Goal: Task Accomplishment & Management: Use online tool/utility

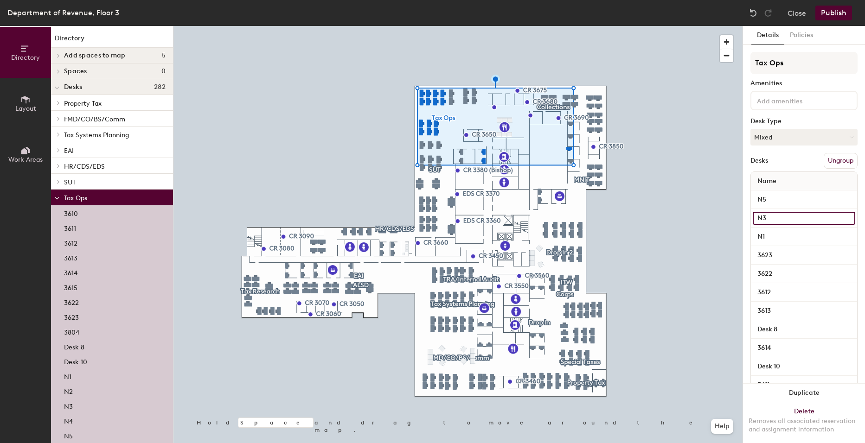
click at [758, 218] on input "N3" at bounding box center [803, 218] width 102 height 13
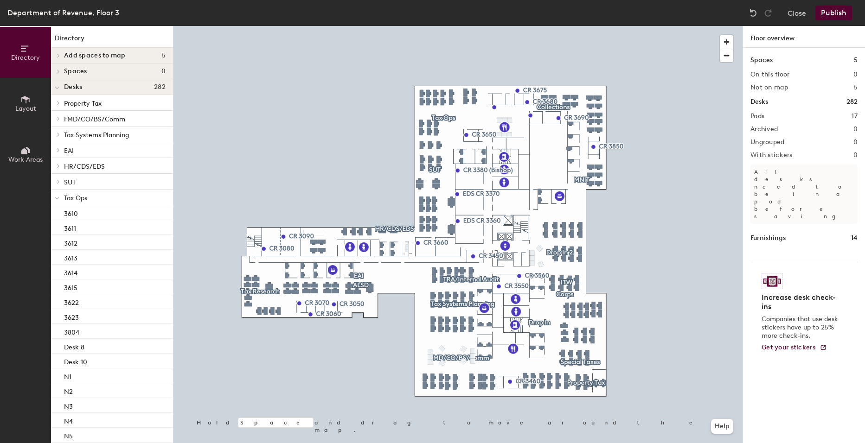
click at [87, 85] on h4 "Desks 282" at bounding box center [115, 86] width 102 height 7
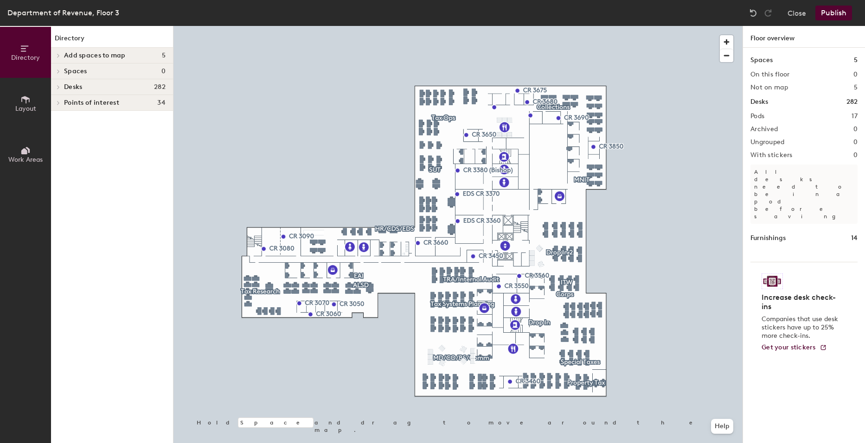
click at [87, 85] on h4 "Desks 282" at bounding box center [115, 86] width 102 height 7
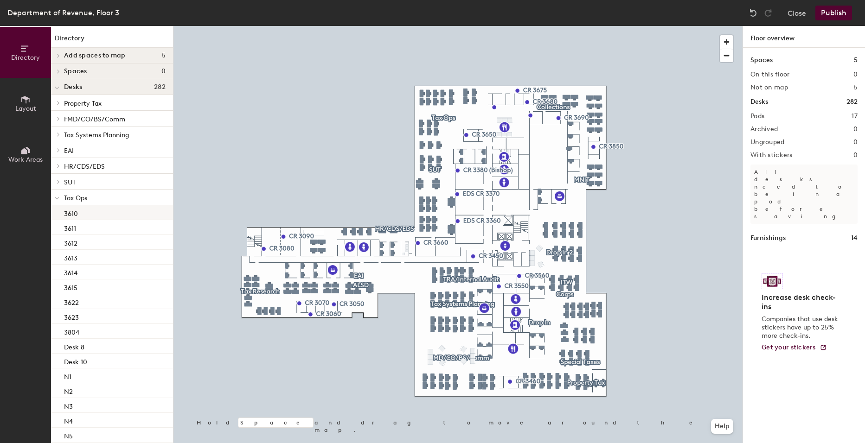
click at [75, 213] on p "3610" at bounding box center [71, 212] width 14 height 11
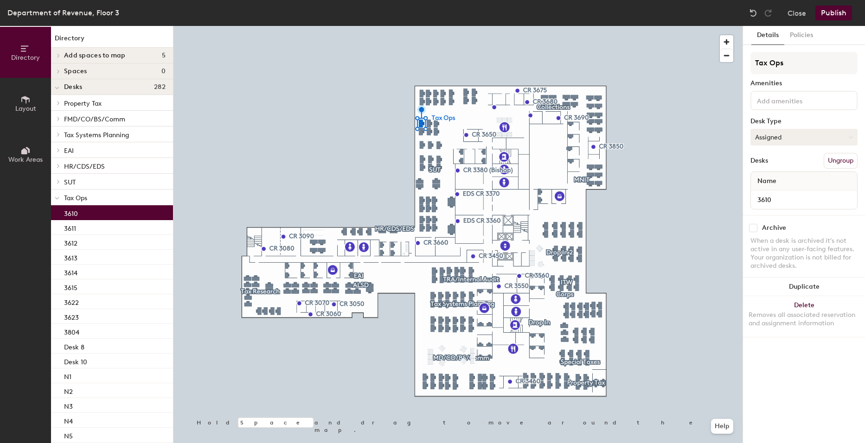
click at [784, 141] on button "Assigned" at bounding box center [803, 137] width 107 height 17
click at [798, 380] on div "Details Policies Tax Ops Amenities Desk Type Assigned Assigned Hot Hoteled Desk…" at bounding box center [804, 234] width 122 height 417
click at [800, 10] on button "Close" at bounding box center [796, 13] width 19 height 15
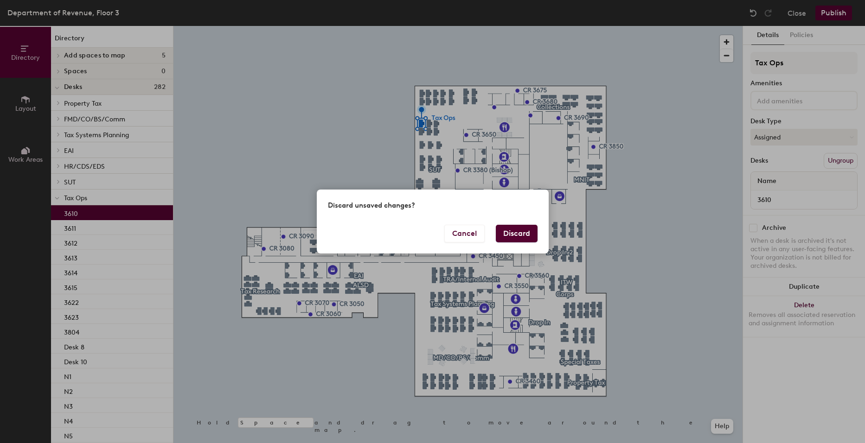
click at [508, 236] on button "Discard" at bounding box center [517, 234] width 42 height 18
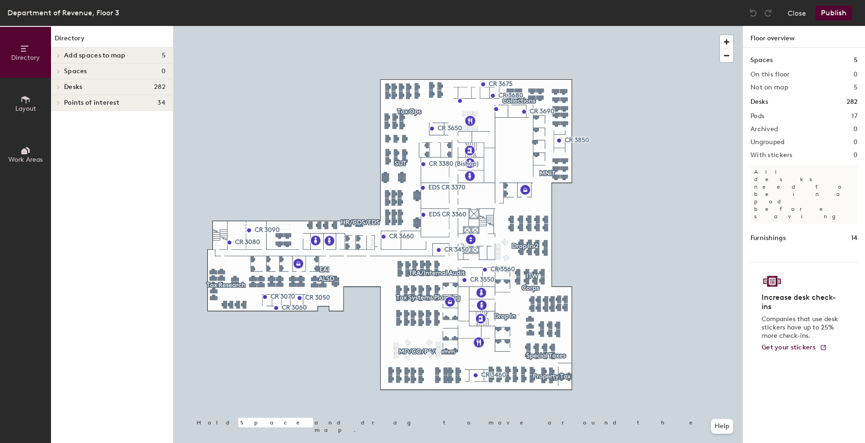
click at [19, 153] on button "Work Areas" at bounding box center [25, 154] width 51 height 51
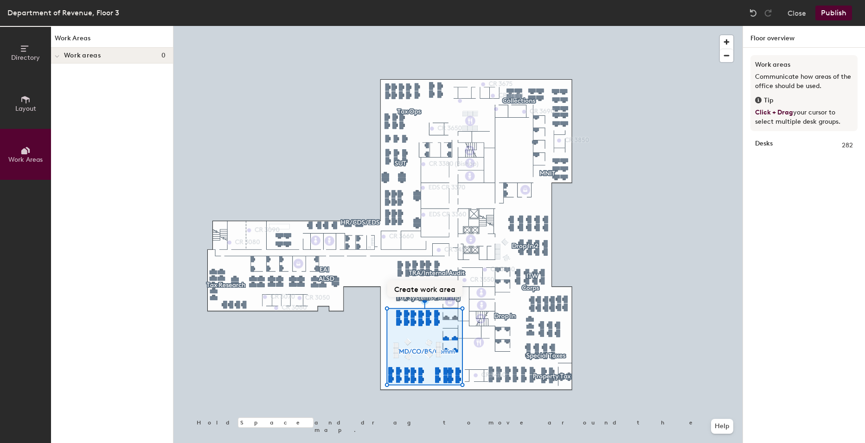
click at [424, 293] on button "Create work area" at bounding box center [424, 288] width 75 height 17
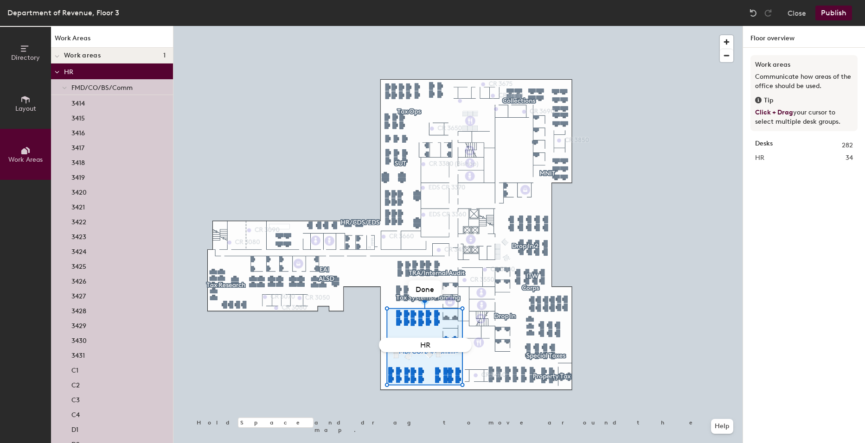
type input "H"
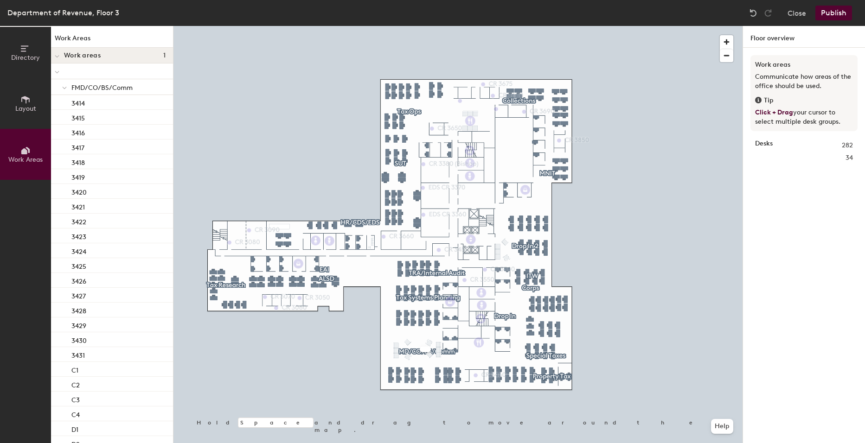
click at [14, 103] on button "Layout" at bounding box center [25, 103] width 51 height 51
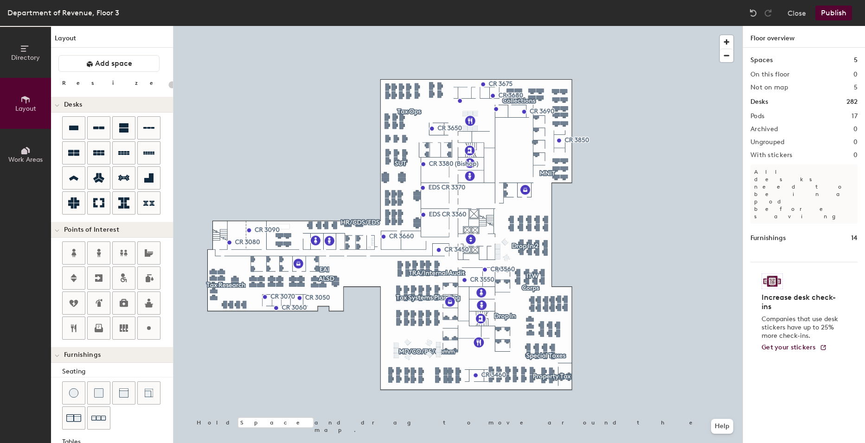
click at [25, 64] on button "Directory" at bounding box center [25, 52] width 51 height 51
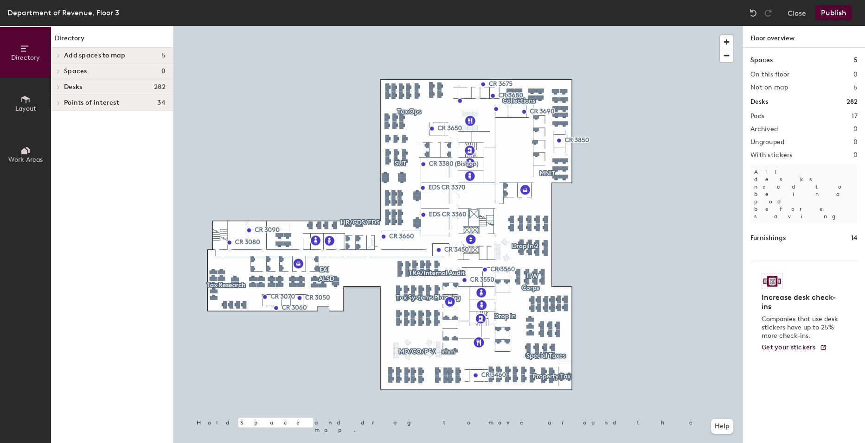
click at [23, 98] on icon at bounding box center [25, 99] width 8 height 7
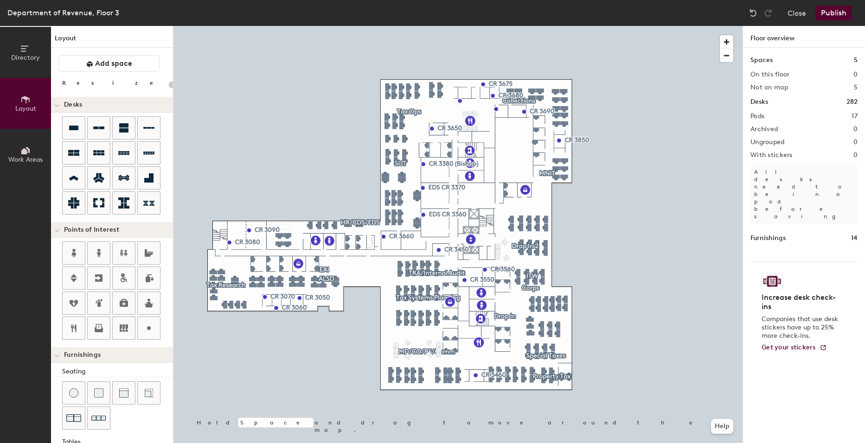
click at [29, 56] on span "Directory" at bounding box center [25, 58] width 29 height 8
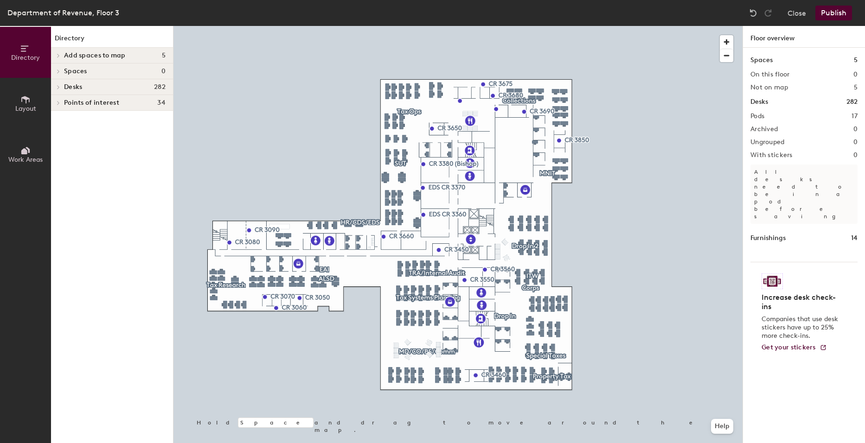
click at [59, 83] on div at bounding box center [57, 86] width 12 height 15
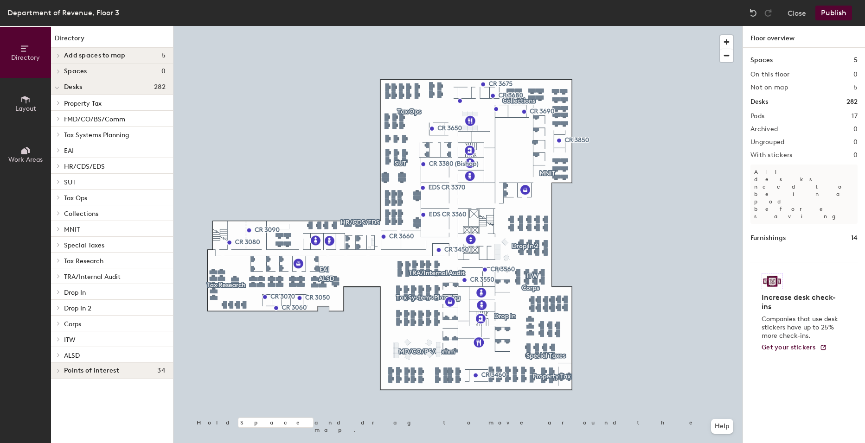
click at [57, 101] on icon at bounding box center [59, 103] width 4 height 5
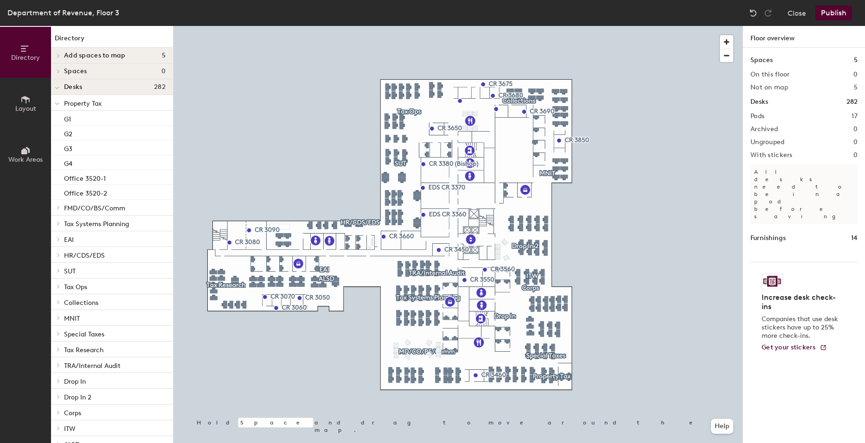
click at [108, 105] on p "Property Tax" at bounding box center [115, 103] width 102 height 12
click at [78, 238] on p "EAI" at bounding box center [115, 239] width 102 height 12
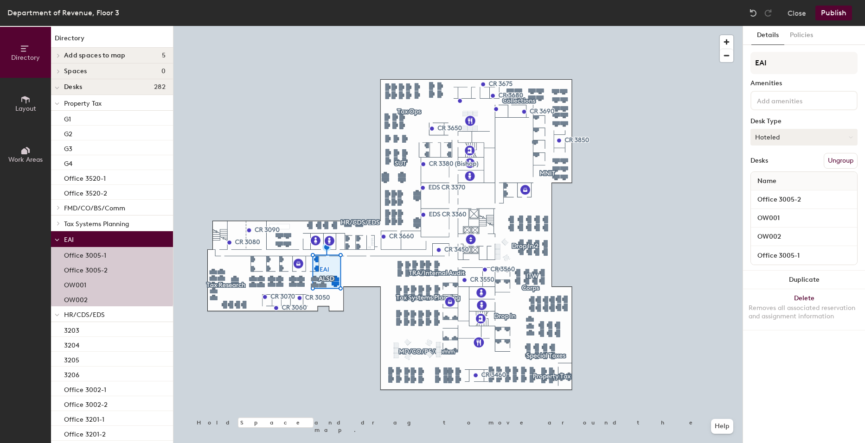
click at [794, 140] on button "Hoteled" at bounding box center [803, 137] width 107 height 17
click at [792, 358] on div "Details Policies EAI Amenities Desk Type Hoteled Desks Ungroup Name Office 3005…" at bounding box center [804, 234] width 122 height 417
click at [236, 26] on div at bounding box center [457, 26] width 569 height 0
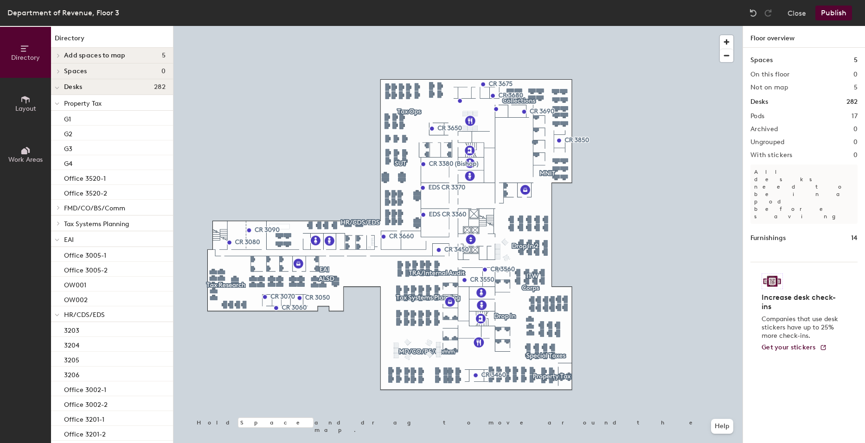
click at [77, 244] on p "EAI" at bounding box center [115, 239] width 102 height 12
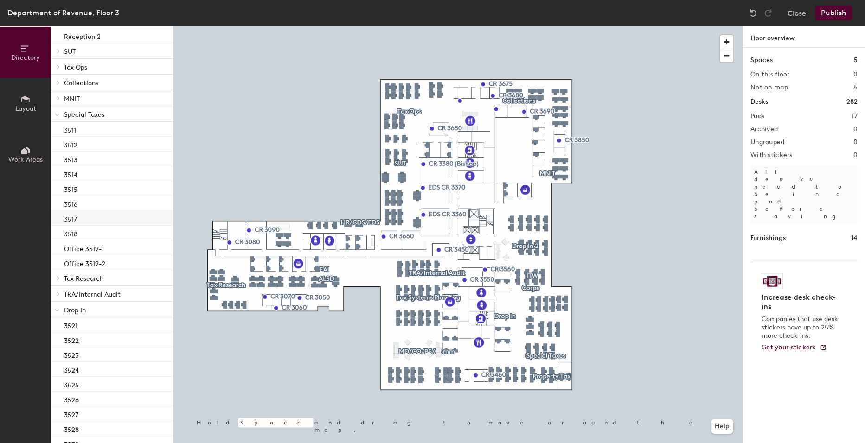
scroll to position [834, 0]
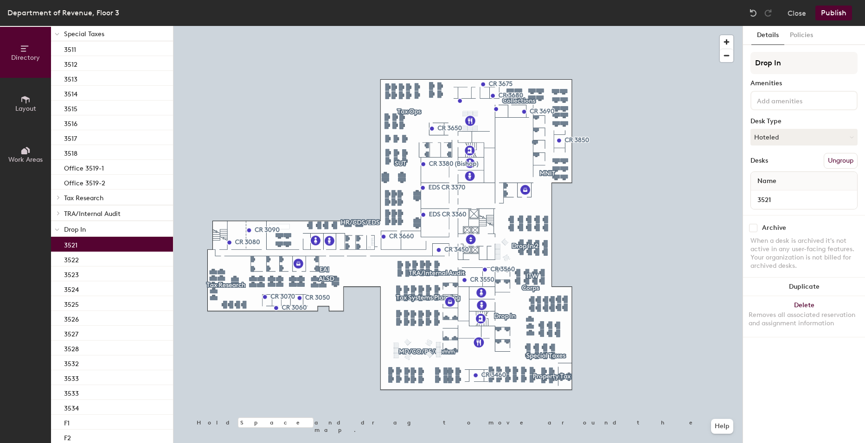
click at [77, 247] on p "3521" at bounding box center [70, 244] width 13 height 11
click at [39, 106] on button "Layout" at bounding box center [25, 103] width 51 height 51
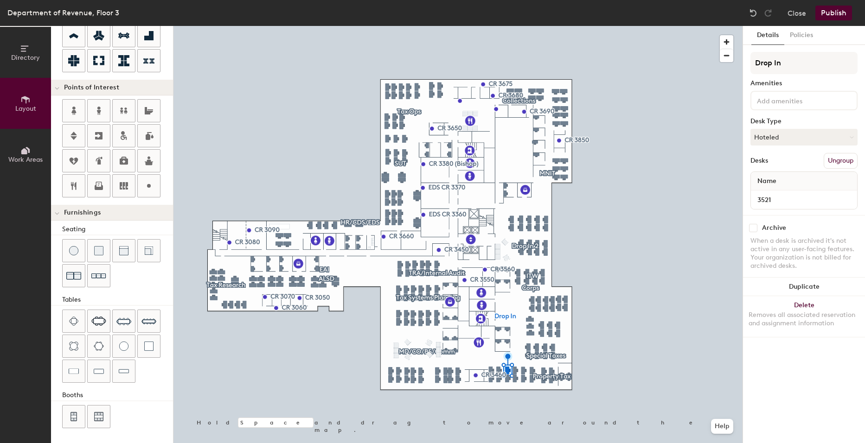
scroll to position [142, 0]
click at [25, 151] on icon at bounding box center [24, 151] width 6 height 6
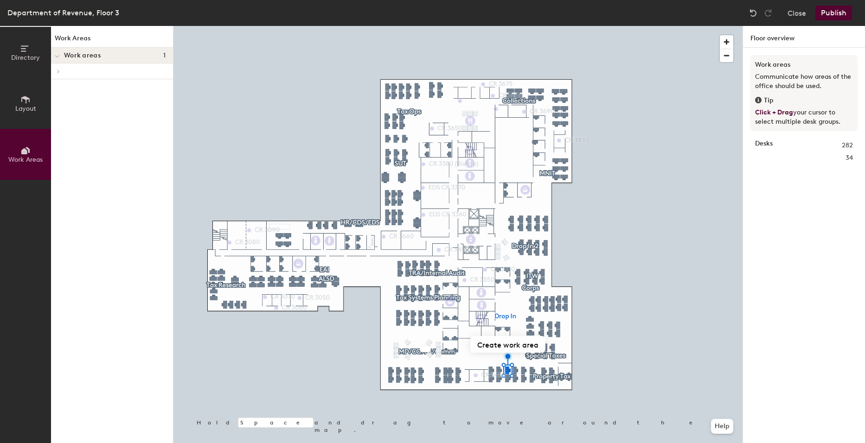
click at [61, 73] on span at bounding box center [58, 71] width 8 height 5
click at [56, 58] on icon at bounding box center [57, 57] width 5 height 4
click at [58, 60] on div at bounding box center [57, 55] width 12 height 15
click at [85, 88] on span "FMD/CO/BS/Comm" at bounding box center [101, 88] width 61 height 8
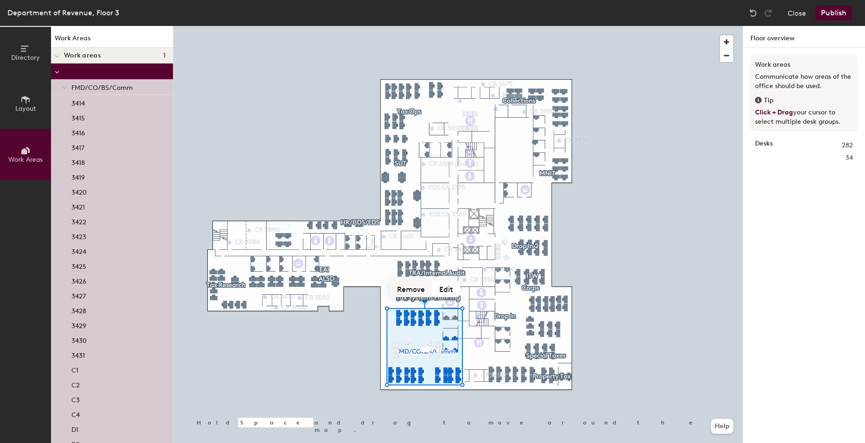
click at [405, 291] on button "Remove" at bounding box center [411, 288] width 42 height 17
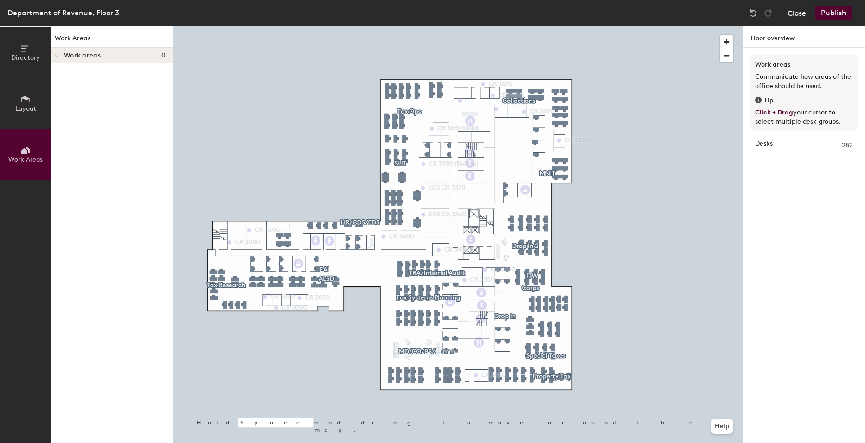
click at [800, 11] on button "Close" at bounding box center [796, 13] width 19 height 15
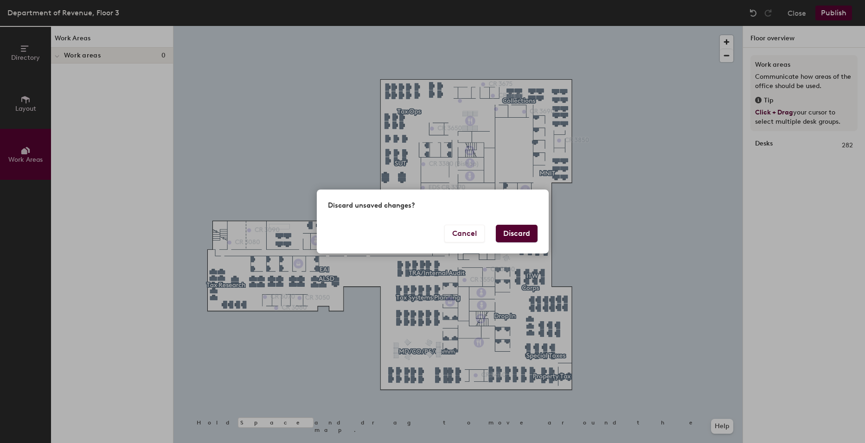
click at [525, 230] on button "Discard" at bounding box center [517, 234] width 42 height 18
